Goal: Information Seeking & Learning: Learn about a topic

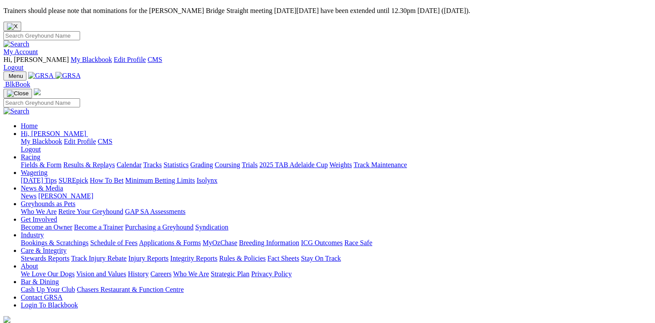
drag, startPoint x: 0, startPoint y: 0, endPoint x: 156, endPoint y: 47, distance: 163.1
click at [40, 153] on link "Racing" at bounding box center [30, 156] width 19 height 7
click at [217, 177] on link "Isolynx" at bounding box center [206, 180] width 21 height 7
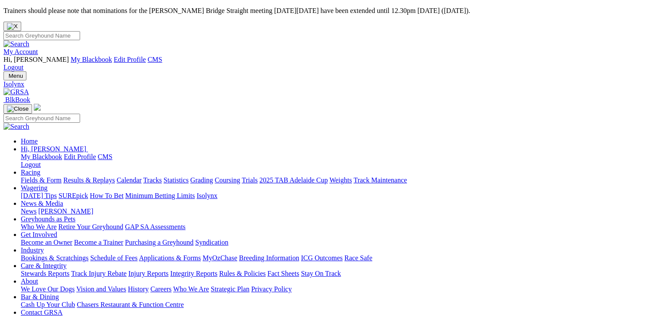
click at [40, 169] on link "Racing" at bounding box center [30, 172] width 19 height 7
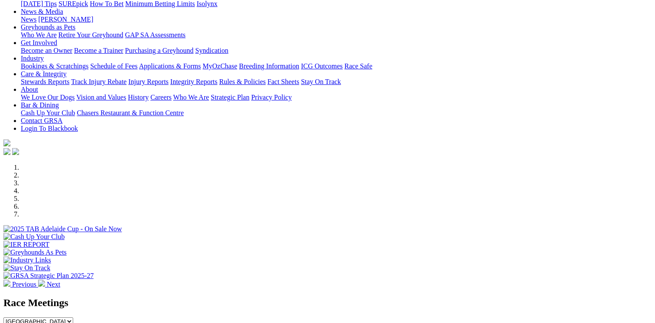
scroll to position [236, 0]
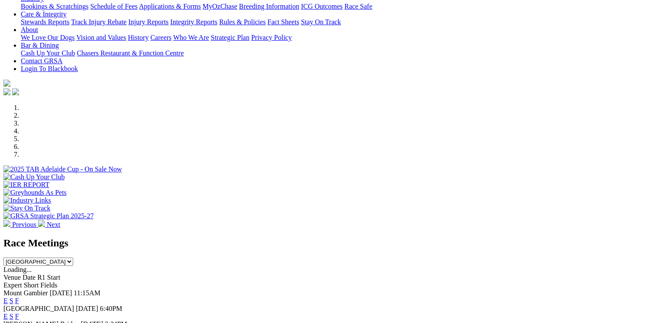
click at [8, 312] on link "E" at bounding box center [5, 315] width 4 height 7
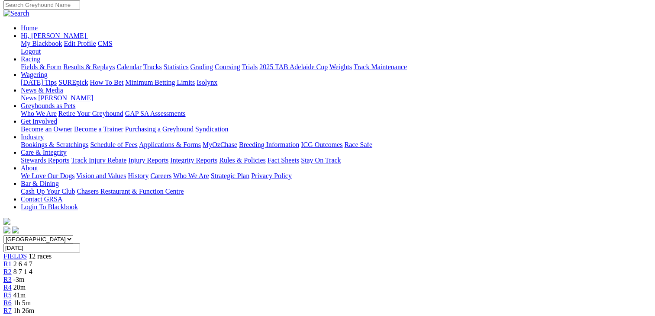
scroll to position [137, 0]
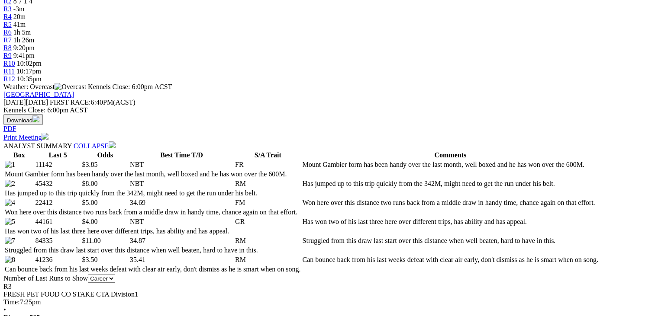
scroll to position [382, 0]
